Goal: Task Accomplishment & Management: Complete application form

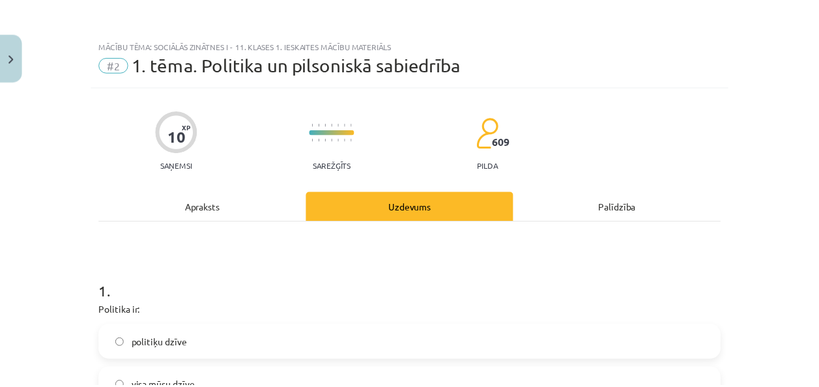
scroll to position [293, 0]
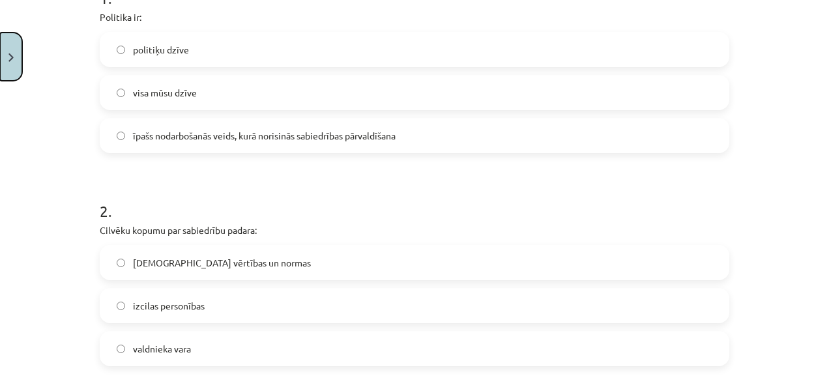
click at [3, 40] on button "Close" at bounding box center [11, 57] width 22 height 48
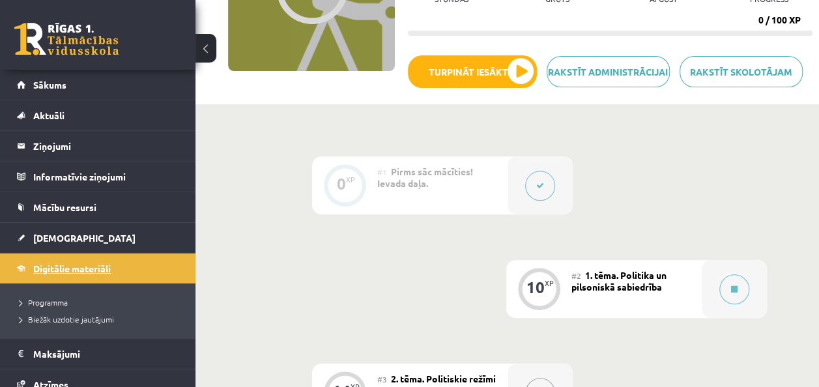
click at [60, 272] on span "Digitālie materiāli" at bounding box center [72, 269] width 78 height 12
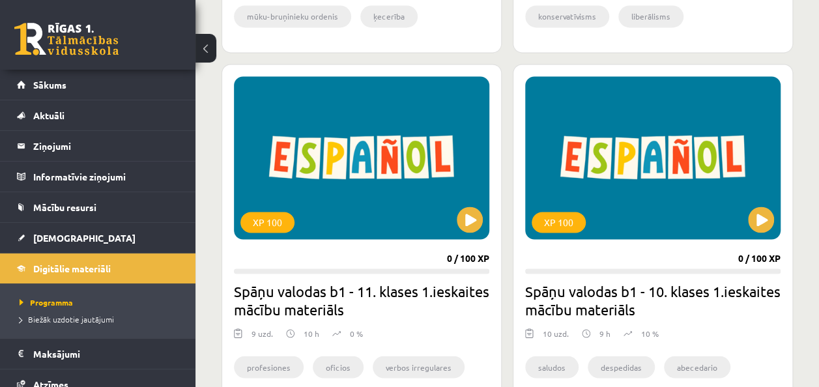
scroll to position [3518, 0]
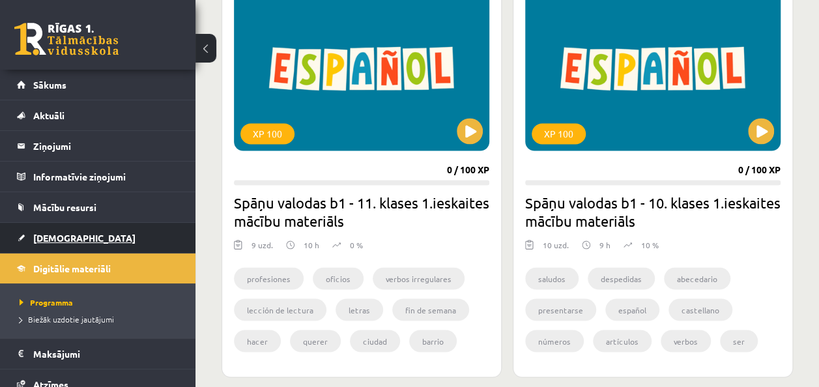
click at [57, 242] on link "[DEMOGRAPHIC_DATA]" at bounding box center [98, 238] width 162 height 30
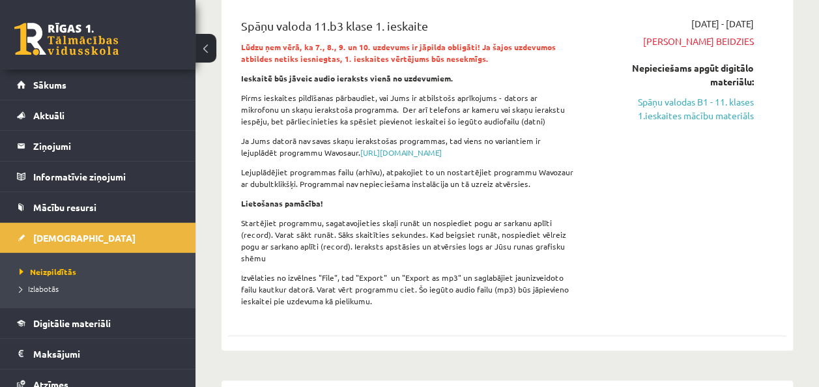
scroll to position [195, 0]
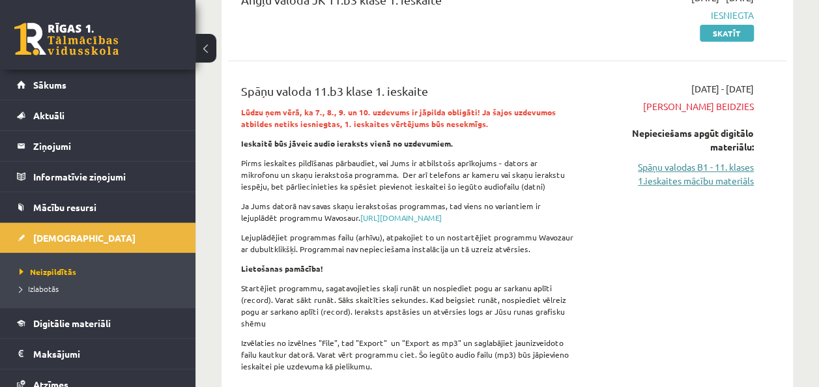
click at [695, 180] on link "Spāņu valodas B1 - 11. klases 1.ieskaites mācību materiāls" at bounding box center [675, 173] width 158 height 27
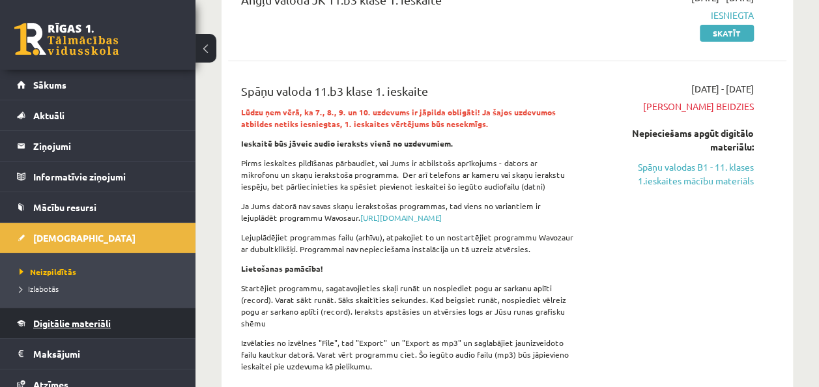
click at [51, 319] on span "Digitālie materiāli" at bounding box center [72, 323] width 78 height 12
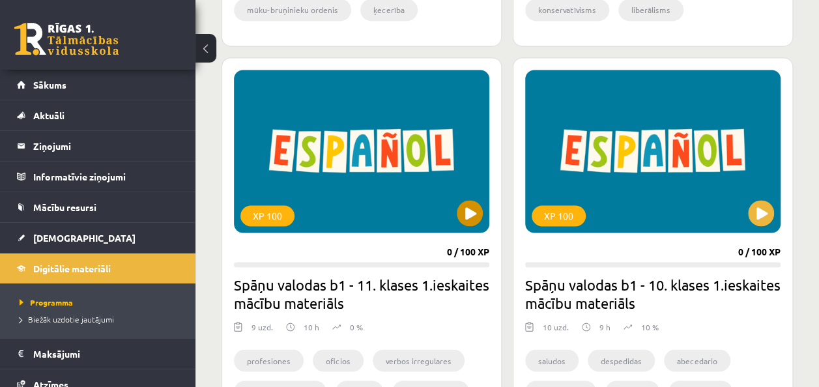
scroll to position [3583, 0]
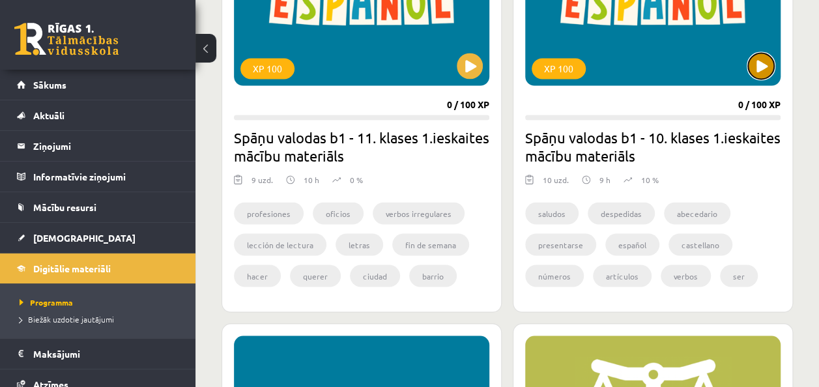
click at [764, 68] on button at bounding box center [761, 66] width 26 height 26
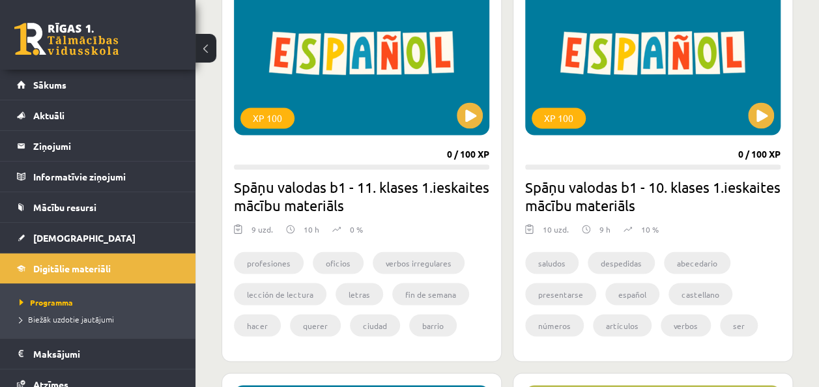
scroll to position [3388, 0]
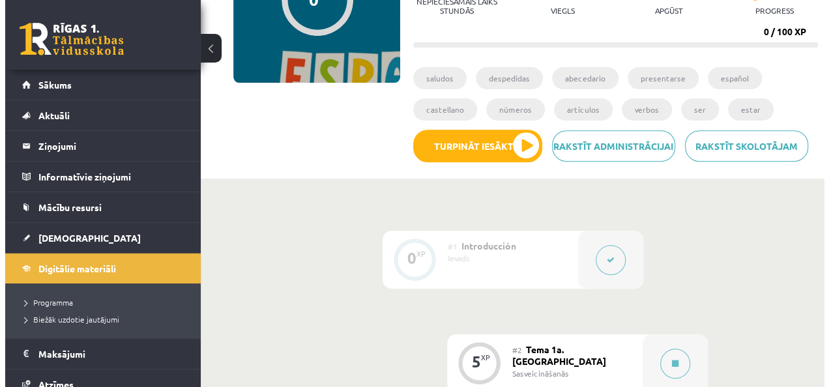
scroll to position [195, 0]
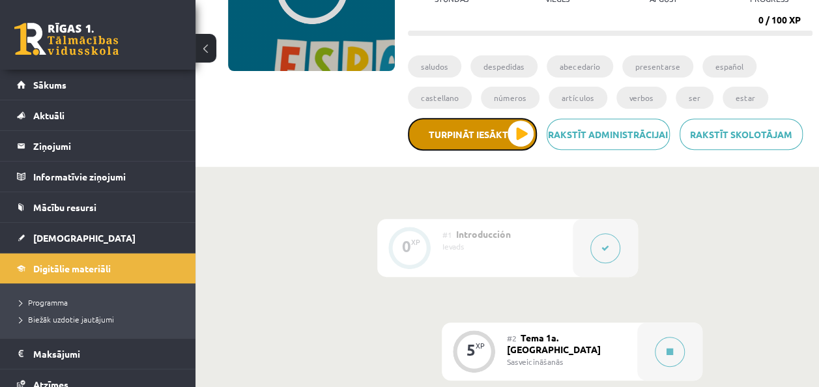
click at [496, 143] on button "Turpināt iesākto" at bounding box center [472, 134] width 129 height 33
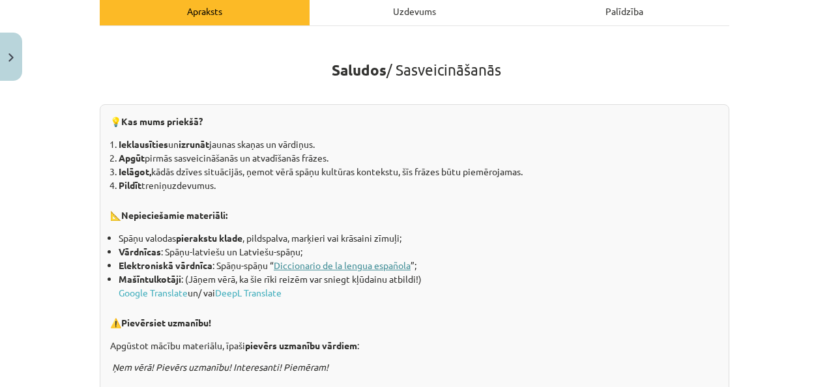
click at [382, 264] on link "Diccionario de la lengua española" at bounding box center [342, 265] width 137 height 12
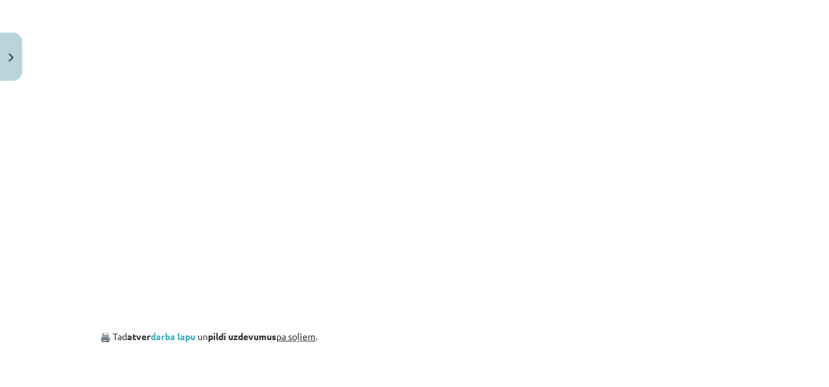
scroll to position [912, 0]
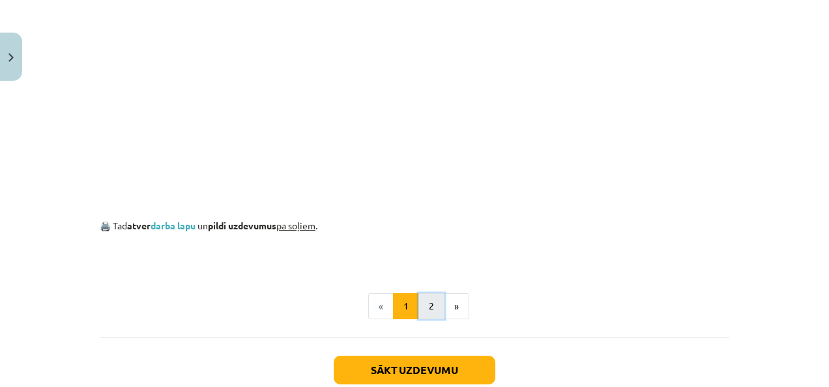
click at [422, 313] on button "2" at bounding box center [431, 306] width 26 height 26
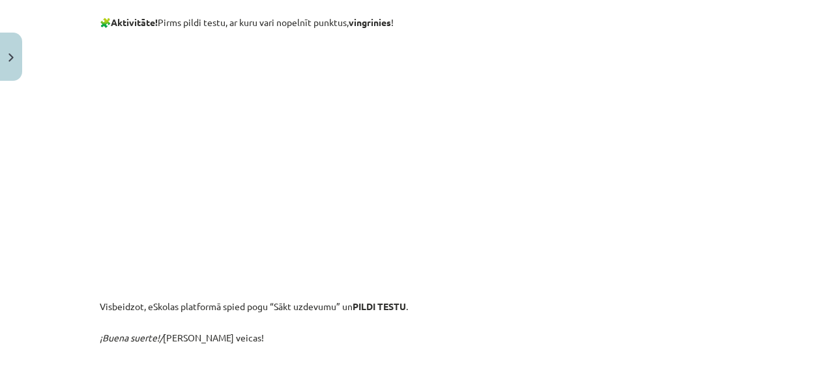
scroll to position [817, 0]
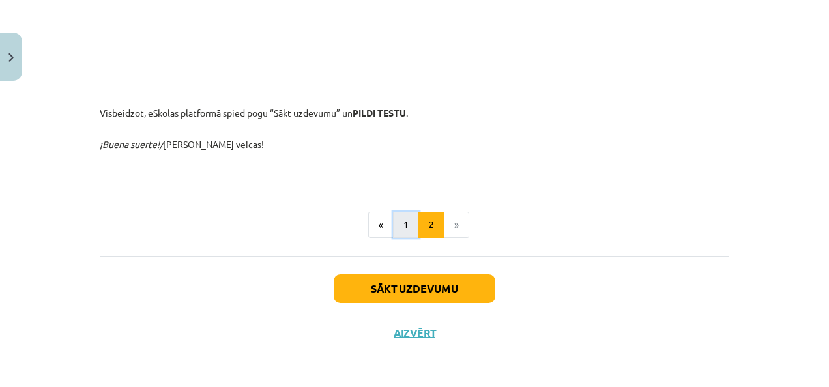
click at [407, 219] on button "1" at bounding box center [406, 225] width 26 height 26
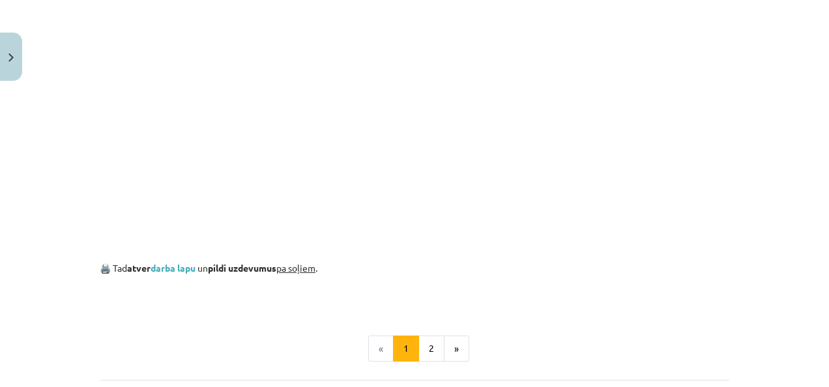
scroll to position [992, 0]
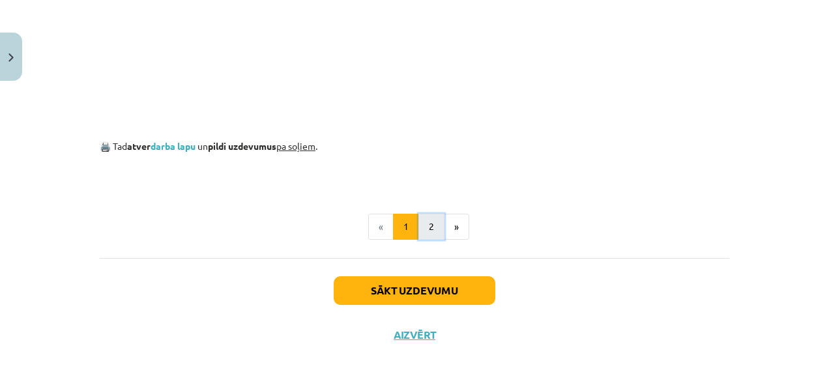
click at [425, 227] on button "2" at bounding box center [431, 227] width 26 height 26
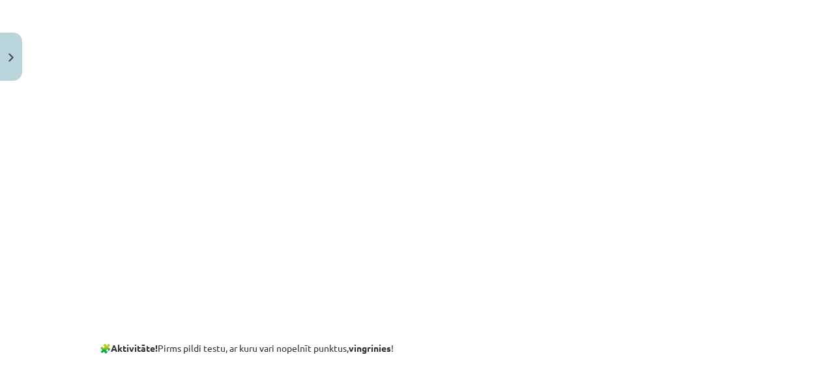
scroll to position [0, 0]
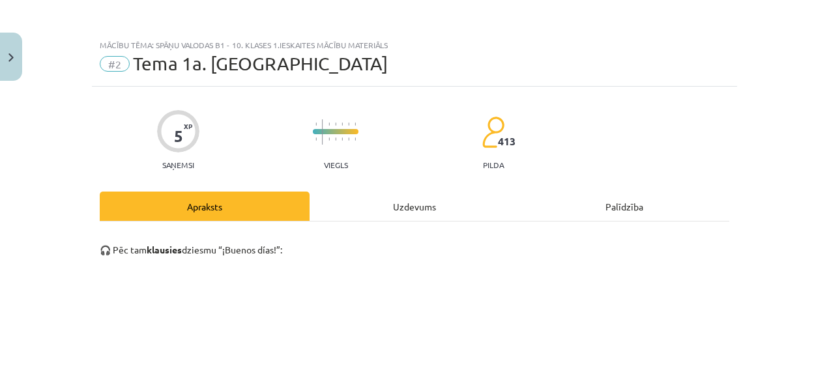
click at [392, 210] on div "Uzdevums" at bounding box center [414, 206] width 210 height 29
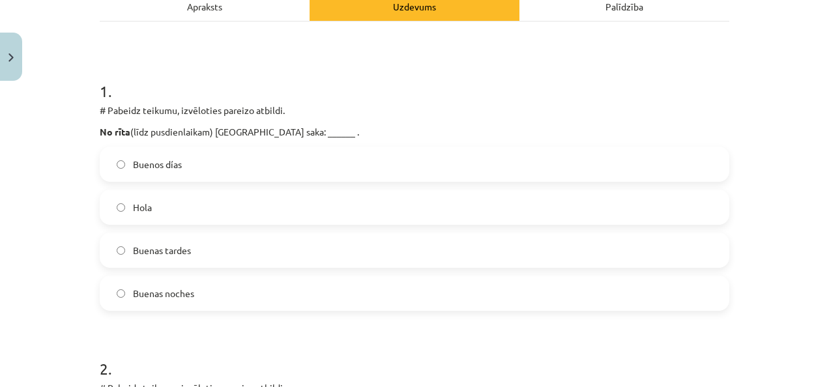
scroll to position [261, 0]
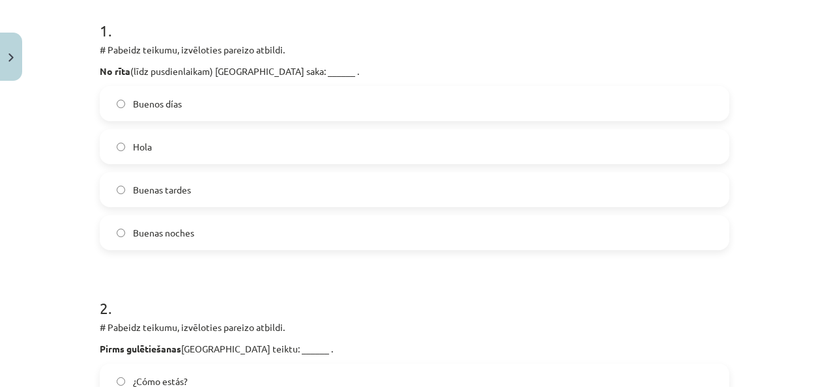
click at [306, 102] on label "Buenos días" at bounding box center [414, 103] width 627 height 33
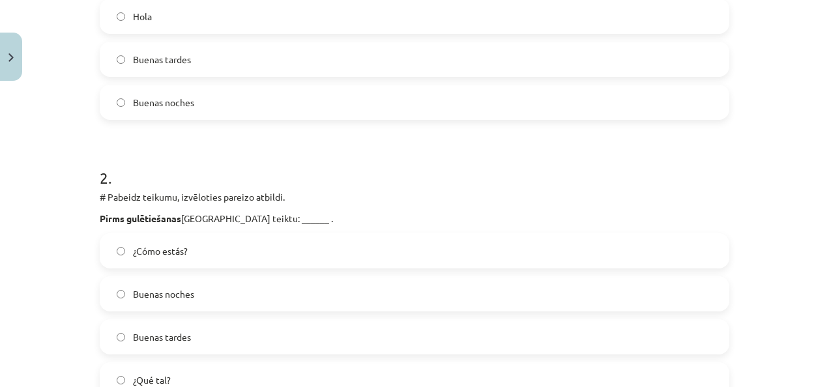
scroll to position [456, 0]
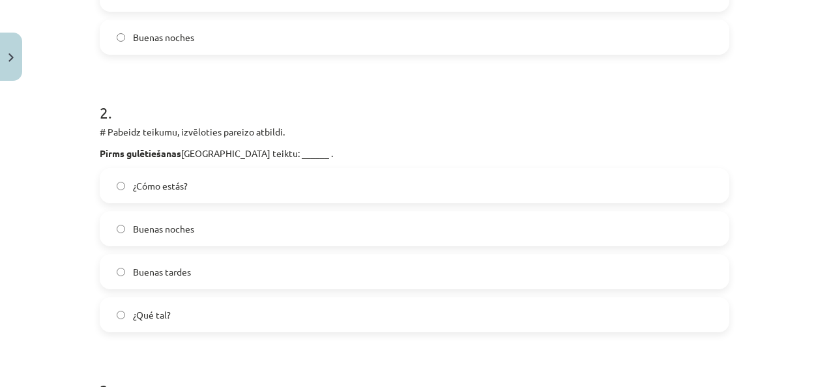
click at [290, 225] on label "Buenas noches" at bounding box center [414, 228] width 627 height 33
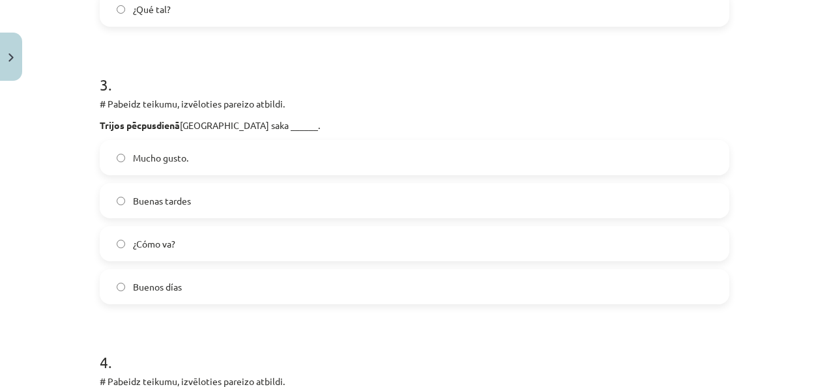
scroll to position [782, 0]
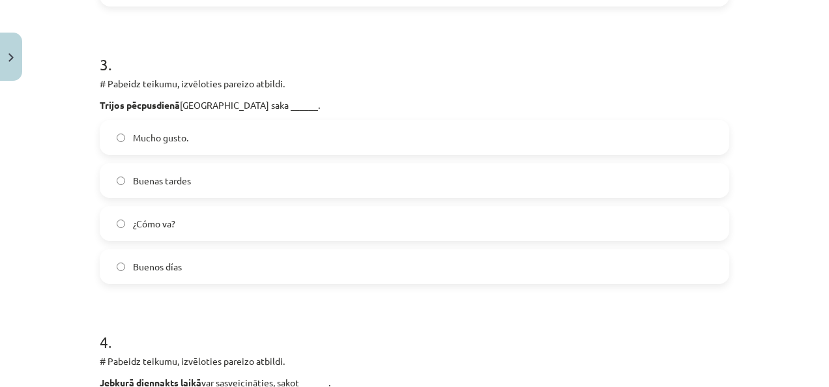
click at [407, 179] on label "Buenas tardes" at bounding box center [414, 180] width 627 height 33
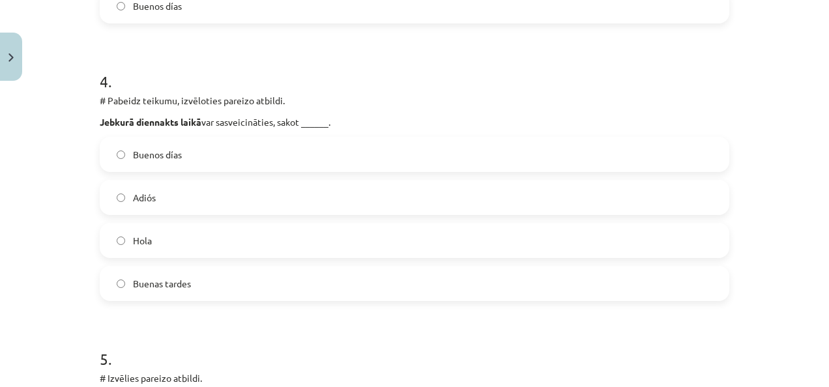
scroll to position [977, 0]
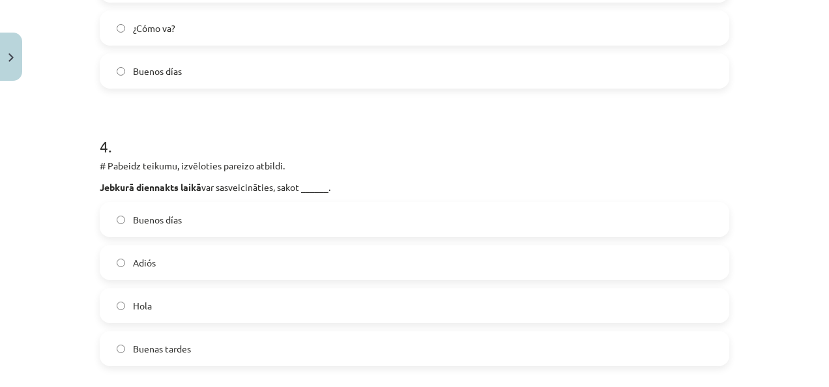
click at [237, 311] on label "Hola" at bounding box center [414, 305] width 627 height 33
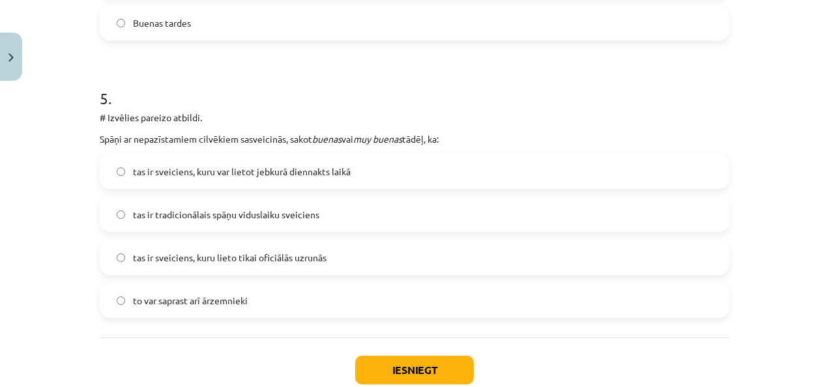
scroll to position [1368, 0]
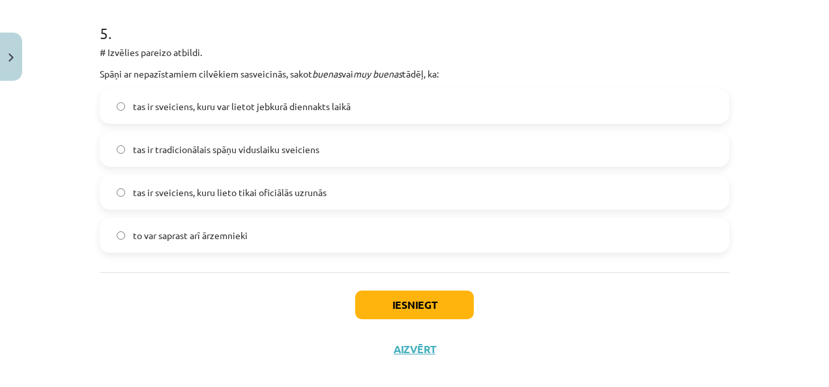
click at [293, 198] on span "tas ir sveiciens, kuru lieto tikai oficiālās uzrunās" at bounding box center [229, 193] width 193 height 14
click at [414, 317] on button "Iesniegt" at bounding box center [414, 305] width 119 height 29
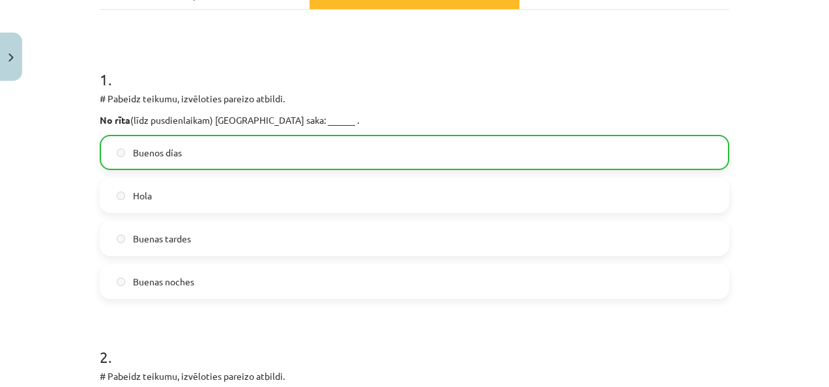
scroll to position [0, 0]
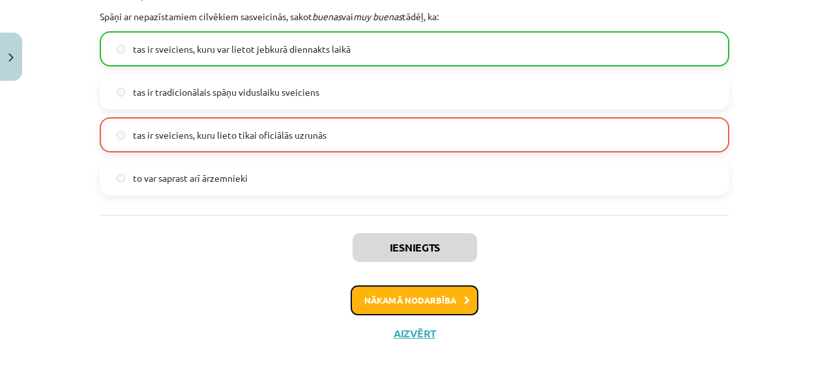
click at [443, 293] on button "Nākamā nodarbība" at bounding box center [414, 300] width 128 height 30
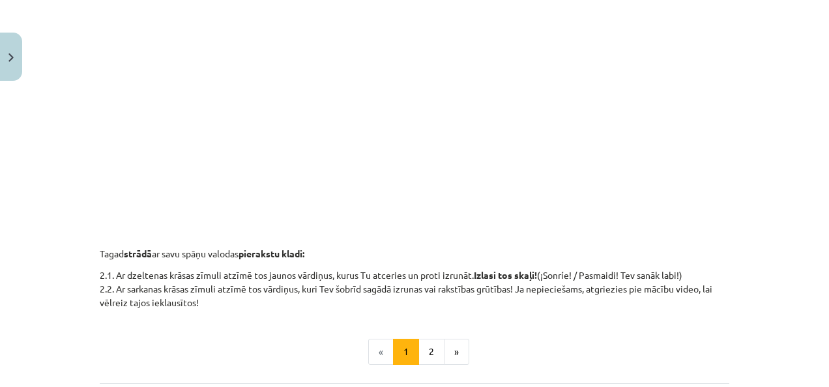
scroll to position [554, 0]
